Goal: Task Accomplishment & Management: Use online tool/utility

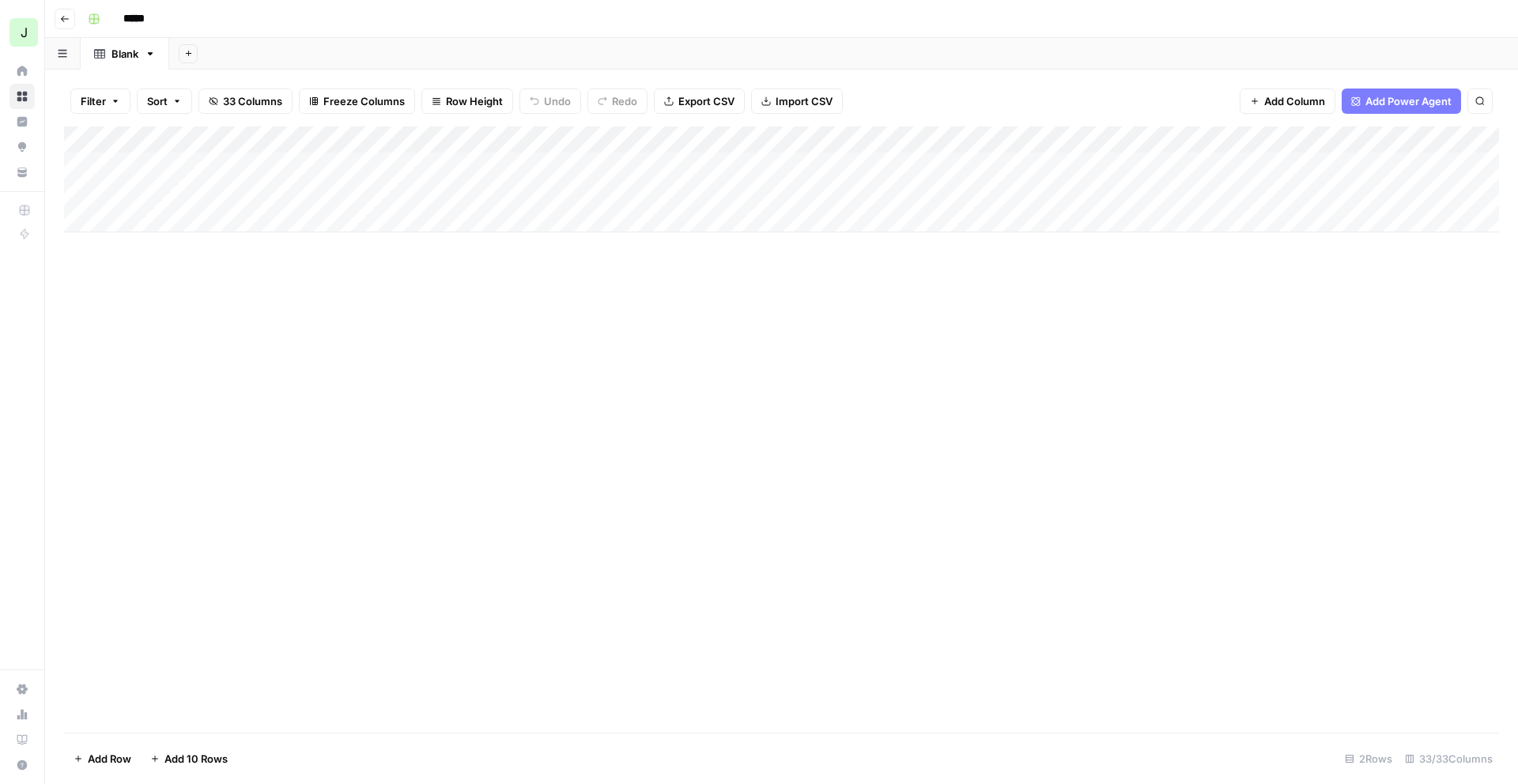
click at [61, 12] on button "Go back" at bounding box center [64, 18] width 20 height 20
click at [64, 18] on icon "button" at bounding box center [65, 18] width 8 height 6
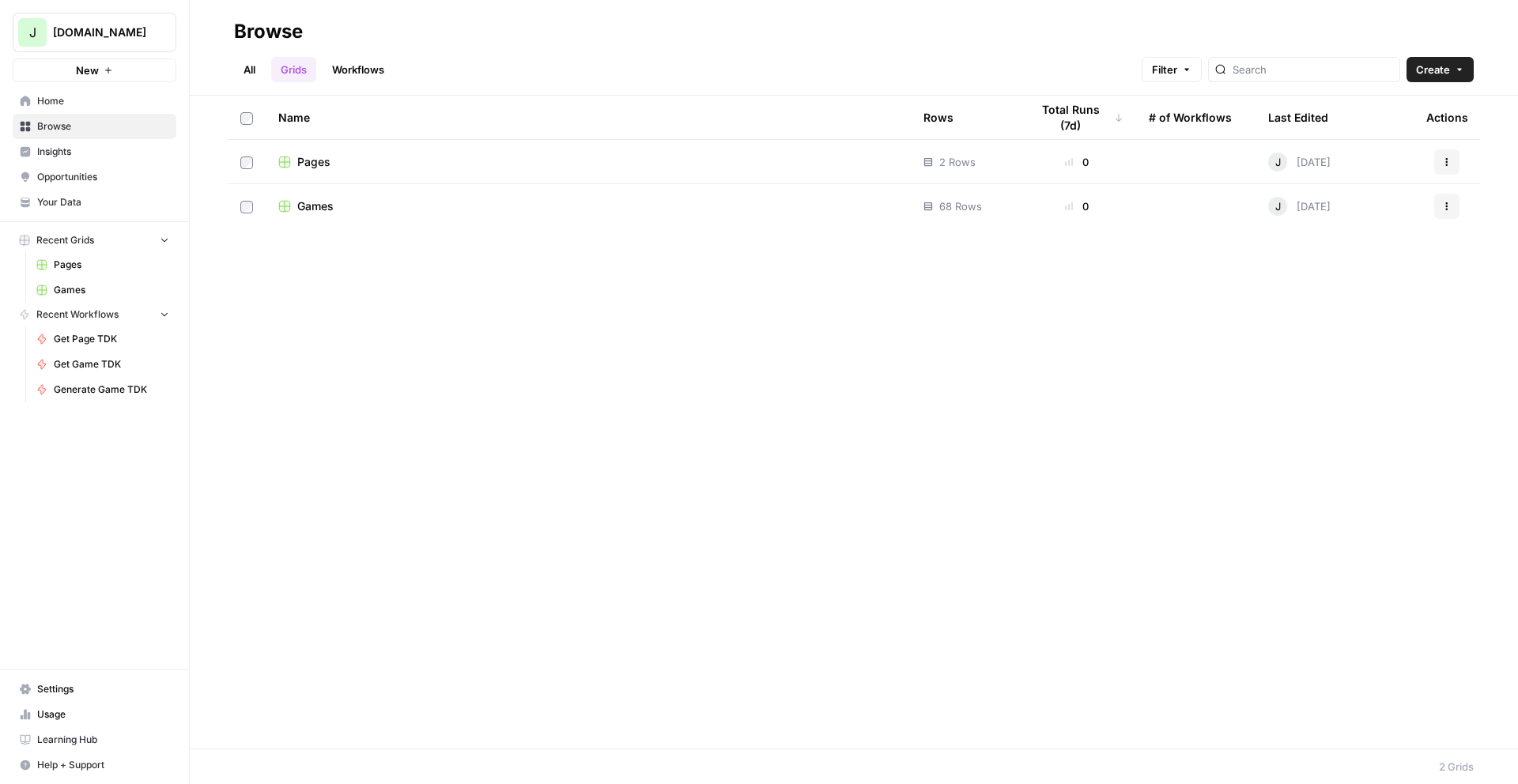
click at [307, 200] on span "Games" at bounding box center [316, 206] width 37 height 16
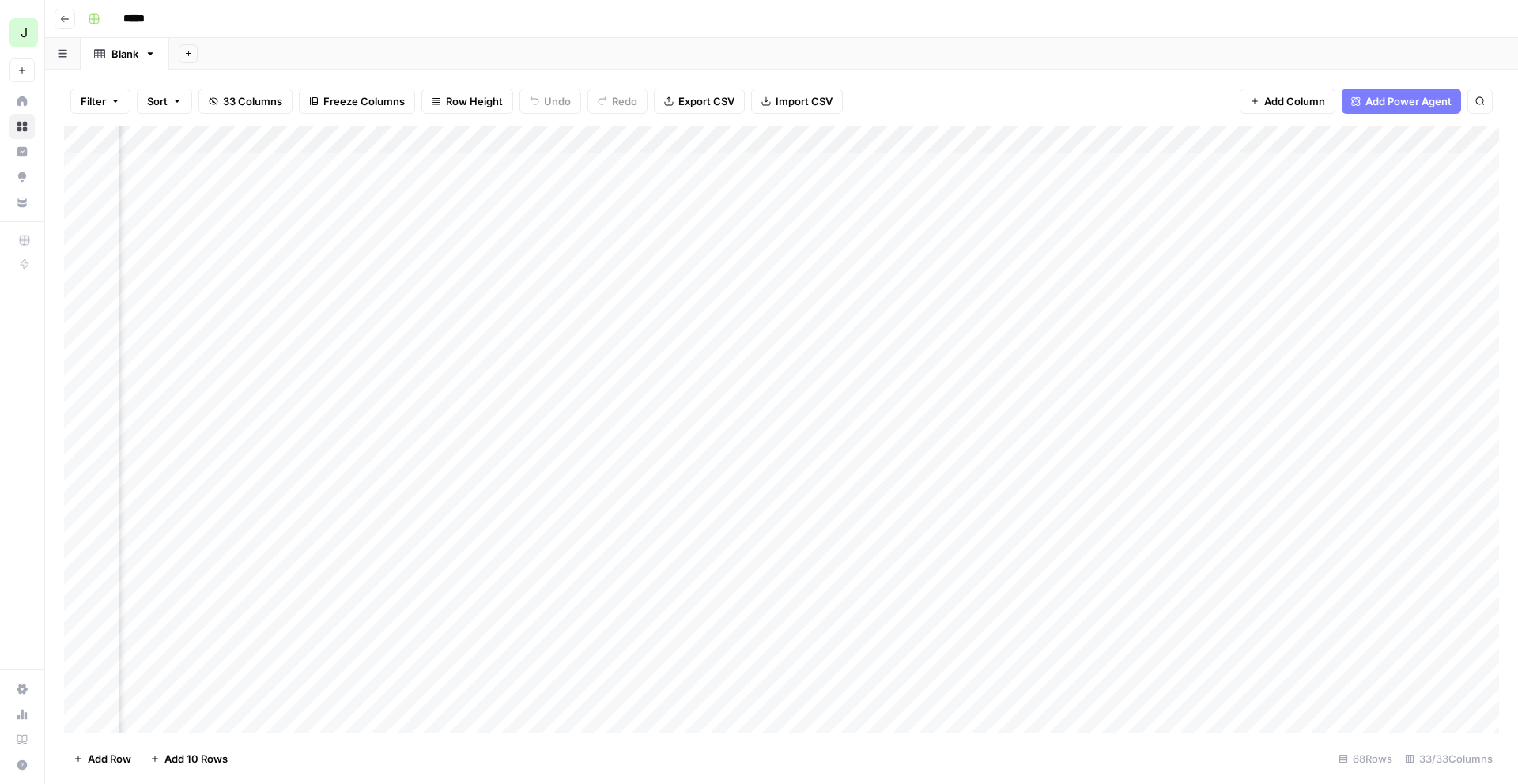
scroll to position [0, 1318]
click at [1296, 162] on div "Add Column" at bounding box center [781, 430] width 1435 height 606
click at [1276, 159] on div "Add Column" at bounding box center [781, 430] width 1435 height 606
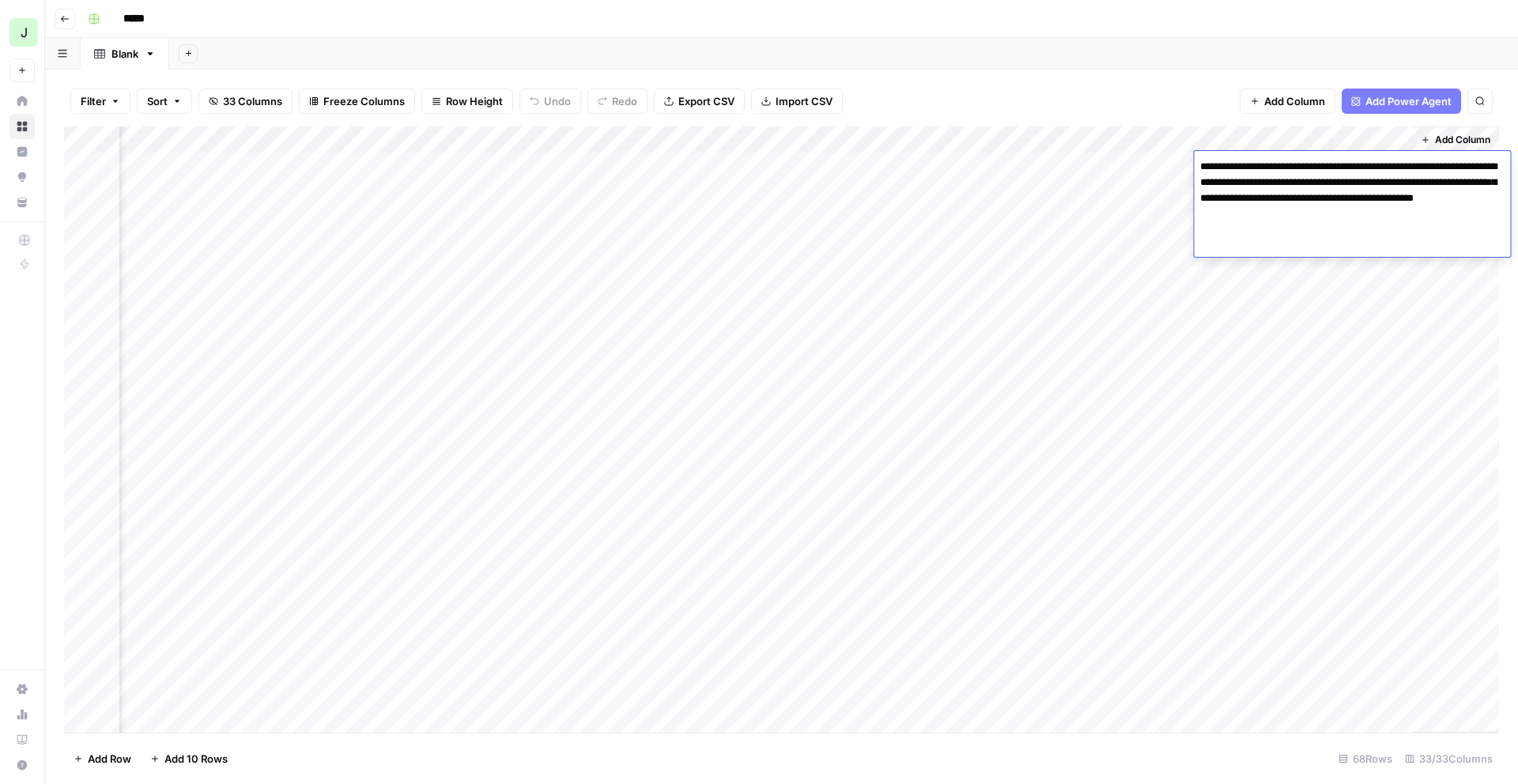
click at [1156, 86] on div "Filter Sort 33 Columns Freeze Columns Row Height Undo Redo Export CSV Import CS…" at bounding box center [781, 102] width 1435 height 51
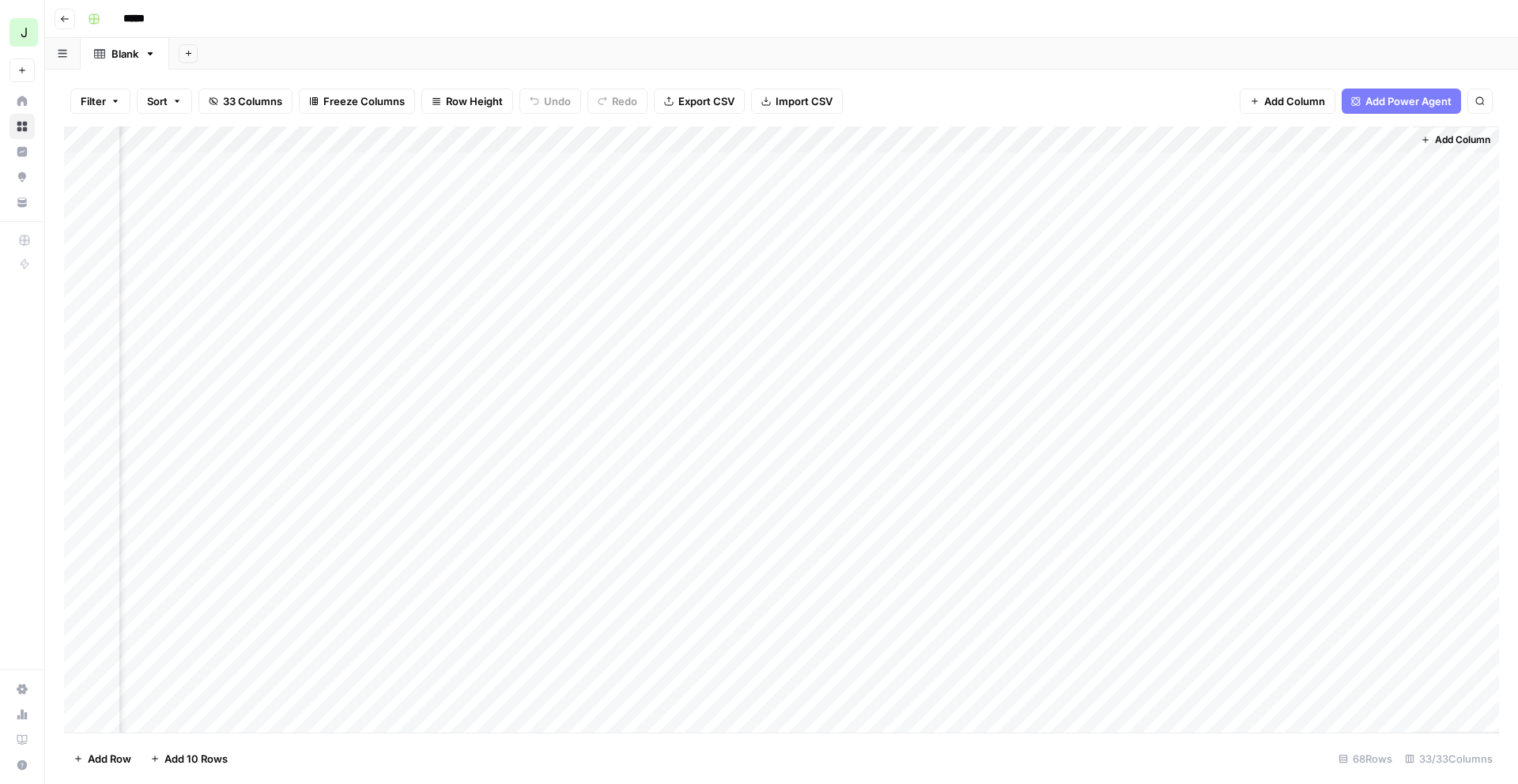
click at [1295, 197] on div "Add Column" at bounding box center [781, 430] width 1435 height 606
click at [1248, 86] on div "Filter Sort 33 Columns Freeze Columns Row Height Undo Redo Export CSV Import CS…" at bounding box center [781, 102] width 1435 height 51
click at [1278, 223] on div "Add Column" at bounding box center [781, 430] width 1435 height 606
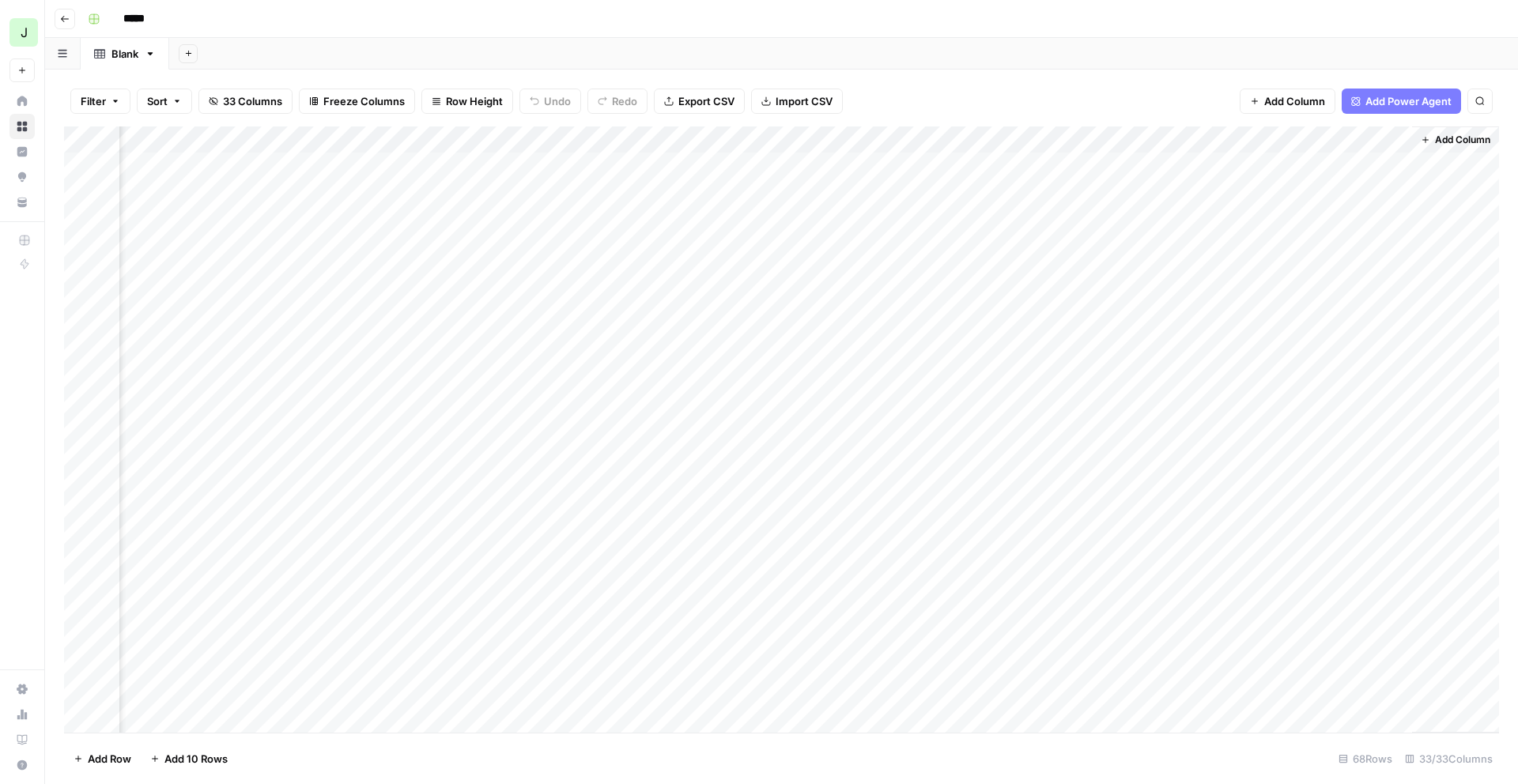
click at [1474, 334] on div "Add Column" at bounding box center [1455, 430] width 87 height 606
click at [1302, 276] on div "Add Column" at bounding box center [781, 430] width 1435 height 606
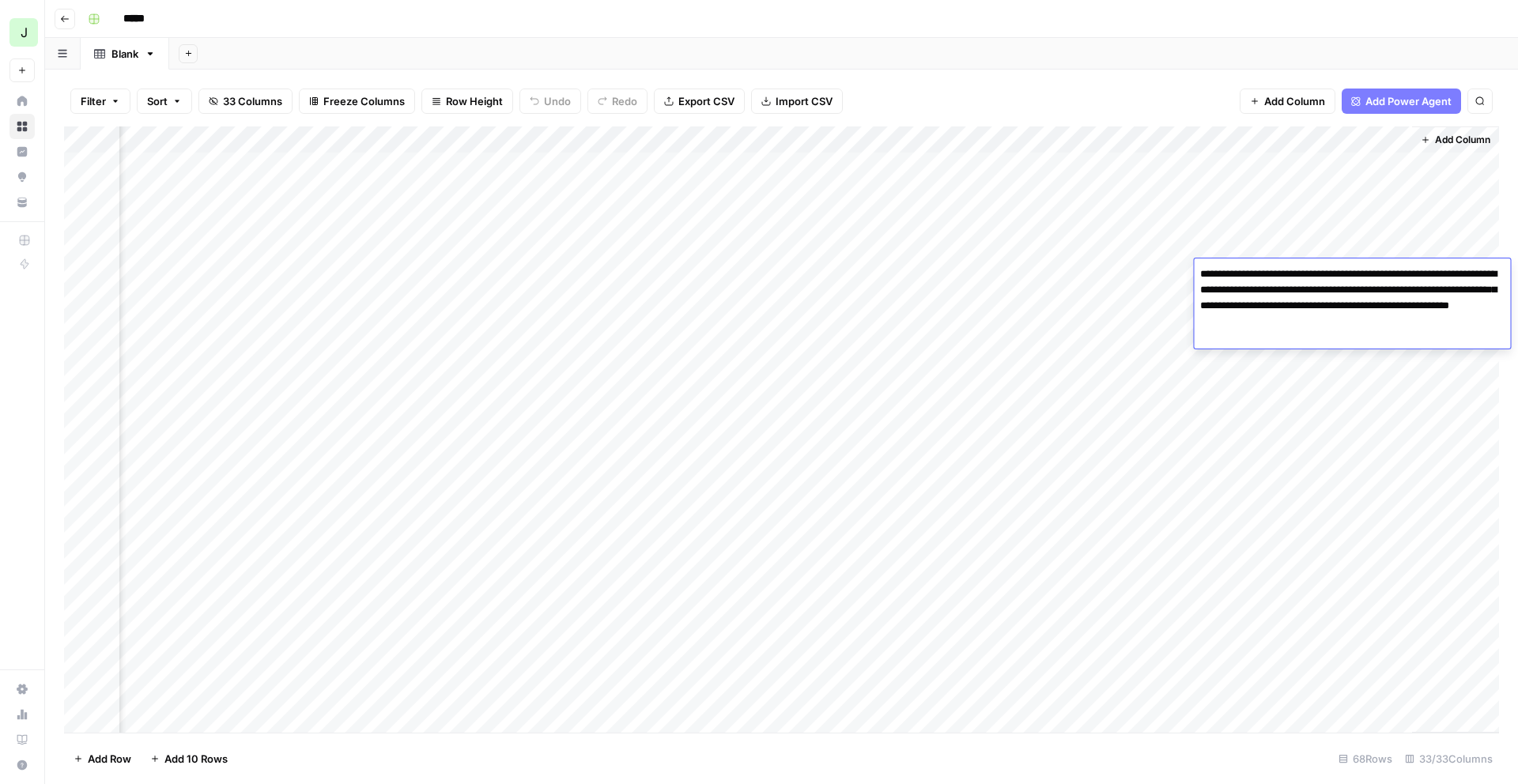
click at [1499, 400] on div "Add Column" at bounding box center [1455, 430] width 87 height 606
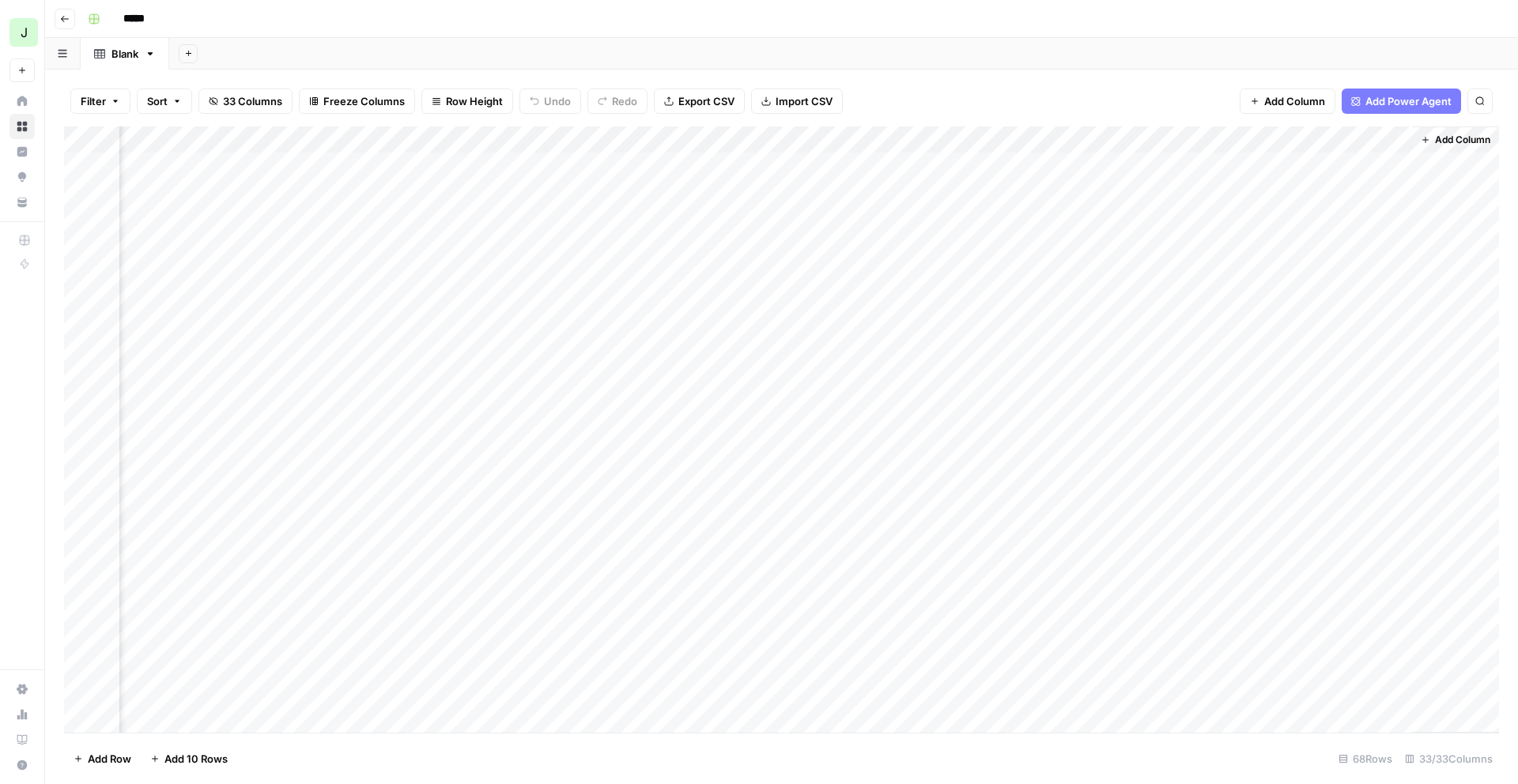
click at [1297, 331] on div "Add Column" at bounding box center [781, 430] width 1435 height 606
click at [1304, 72] on div "Filter Sort 33 Columns Freeze Columns Row Height Undo Redo Export CSV Import CS…" at bounding box center [781, 426] width 1473 height 714
click at [1300, 61] on div "Add Sheet" at bounding box center [843, 53] width 1349 height 32
